Goal: Navigation & Orientation: Understand site structure

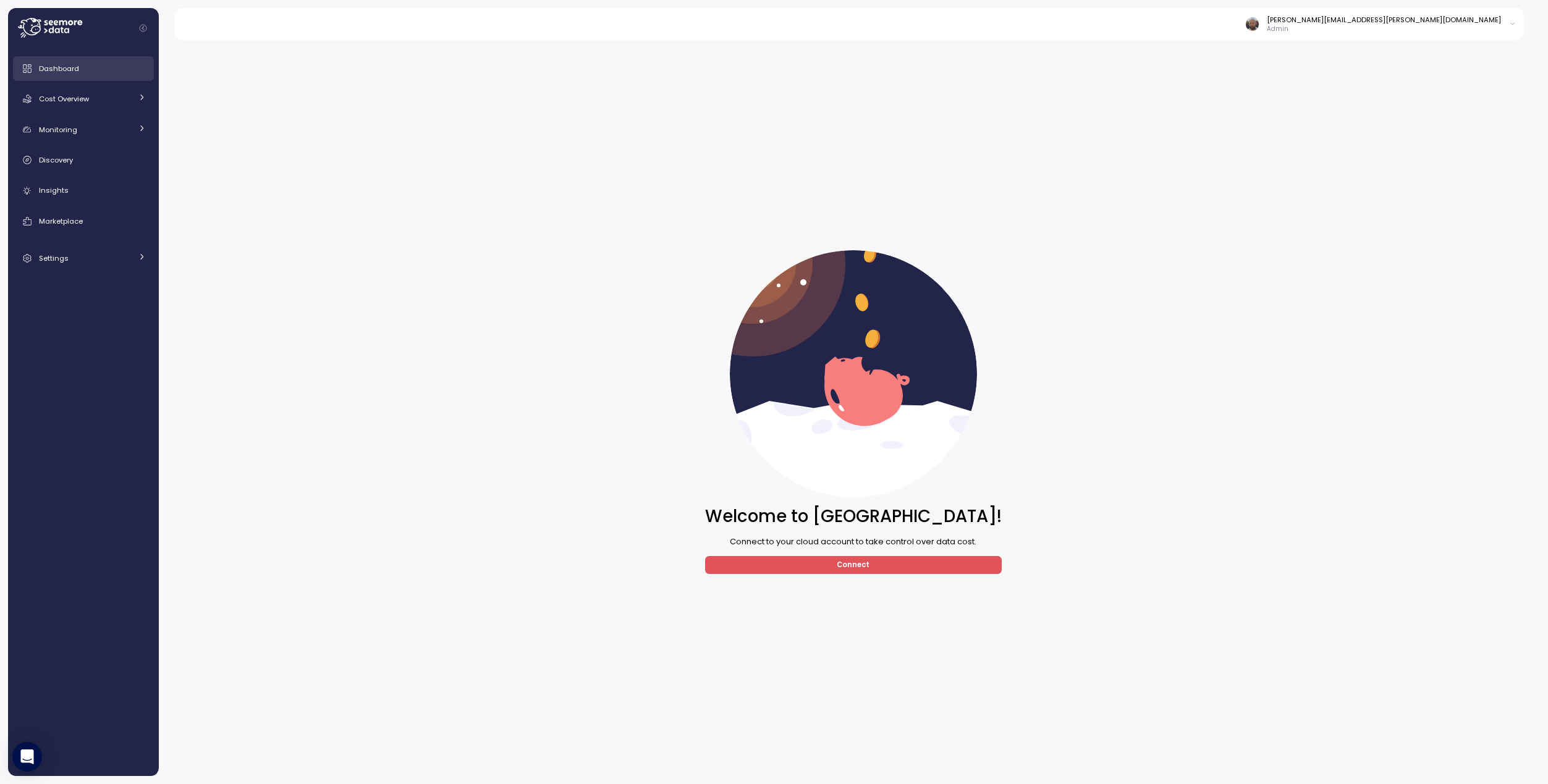
click at [82, 65] on div "Dashboard" at bounding box center [92, 69] width 107 height 12
click at [76, 97] on span "Cost Overview" at bounding box center [64, 98] width 50 height 10
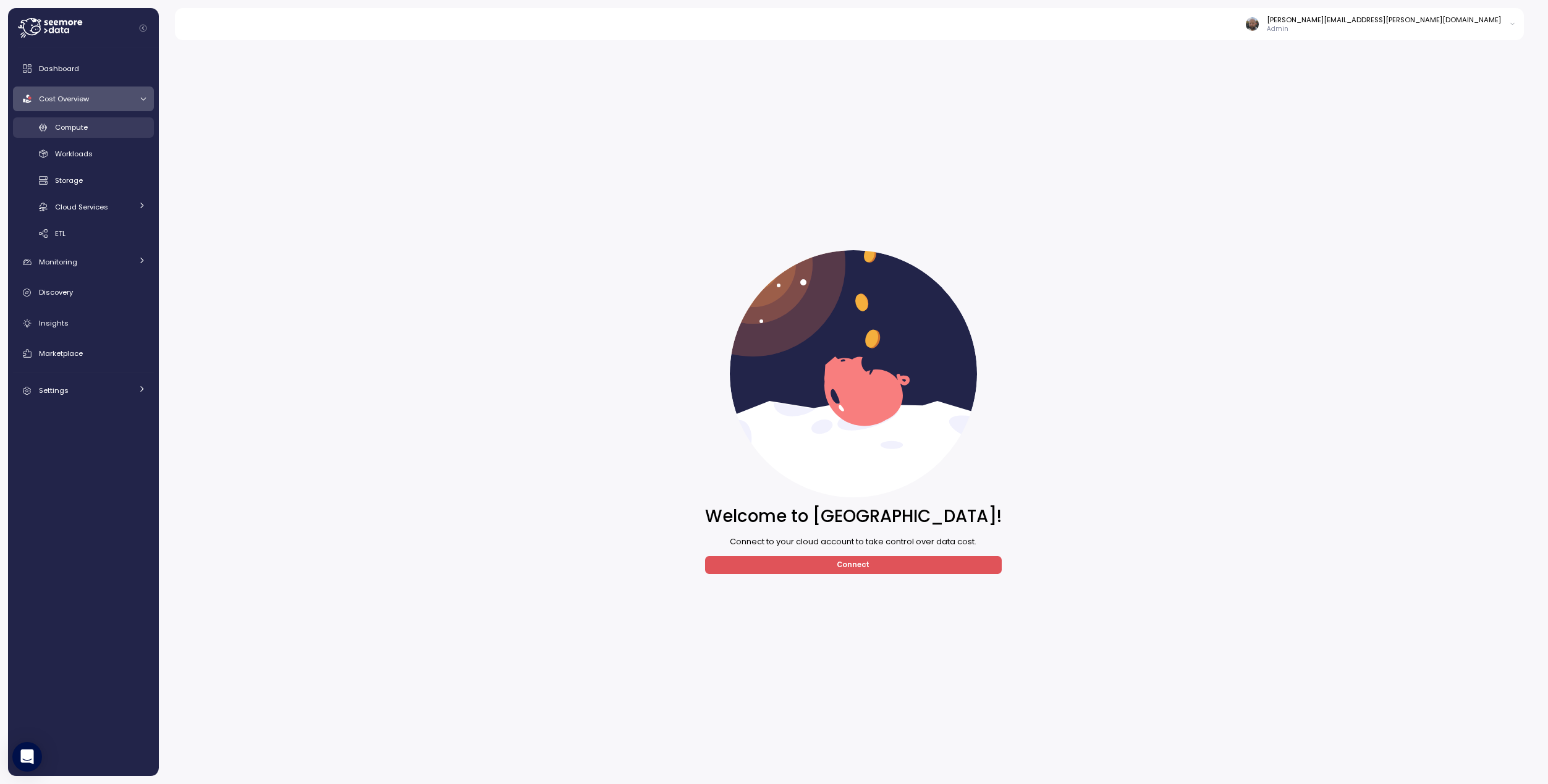
click at [88, 133] on link "Compute" at bounding box center [83, 127] width 141 height 20
click at [73, 71] on span "Dashboard" at bounding box center [59, 68] width 40 height 10
click at [90, 390] on div "Settings" at bounding box center [86, 390] width 93 height 12
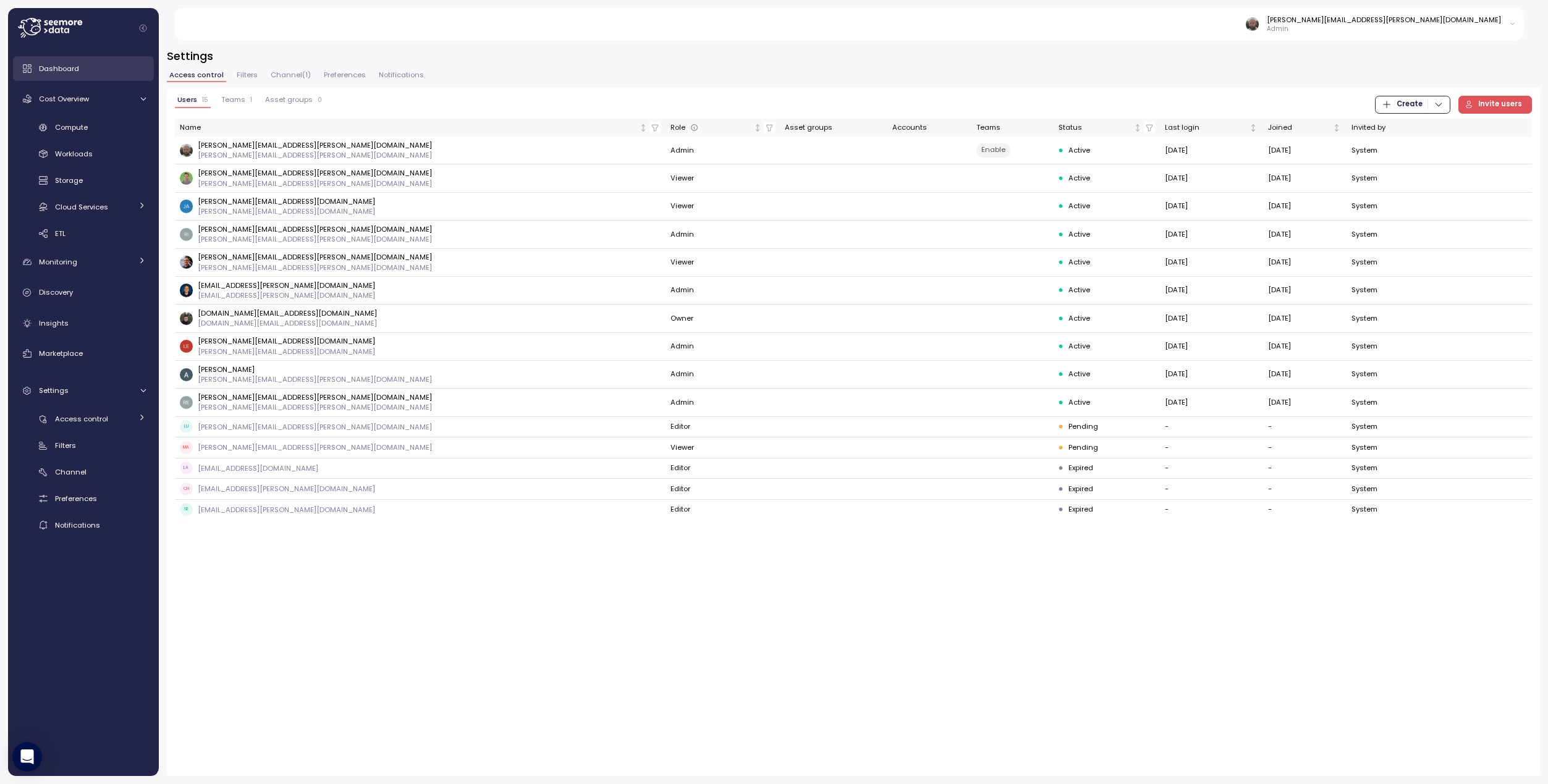
click at [75, 73] on span "Dashboard" at bounding box center [59, 68] width 40 height 10
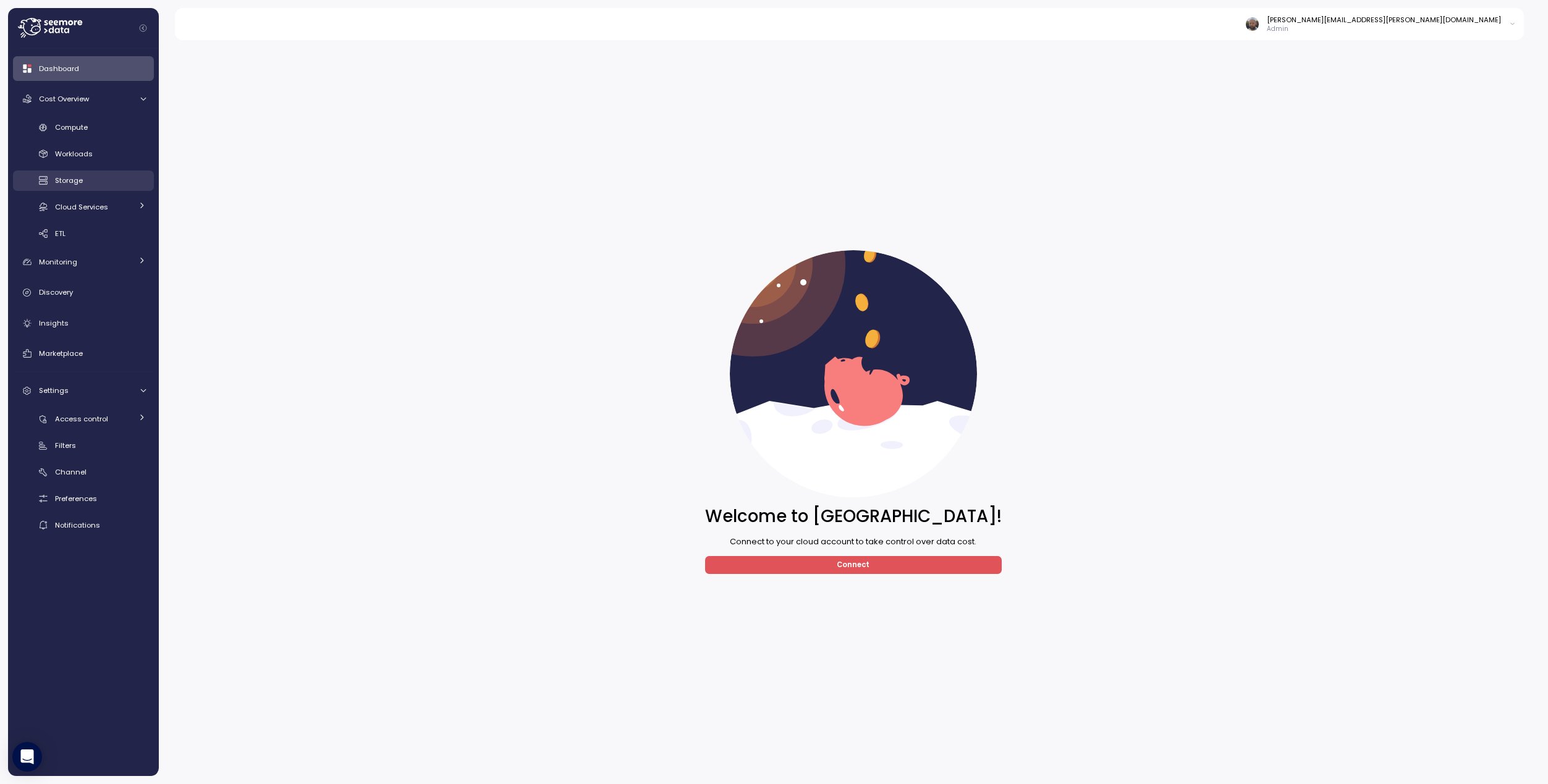
click at [76, 175] on span "Storage" at bounding box center [69, 180] width 28 height 10
click at [85, 129] on span "Compute" at bounding box center [71, 127] width 33 height 10
click at [69, 69] on span "Dashboard" at bounding box center [59, 68] width 40 height 10
